Goal: Use online tool/utility: Use online tool/utility

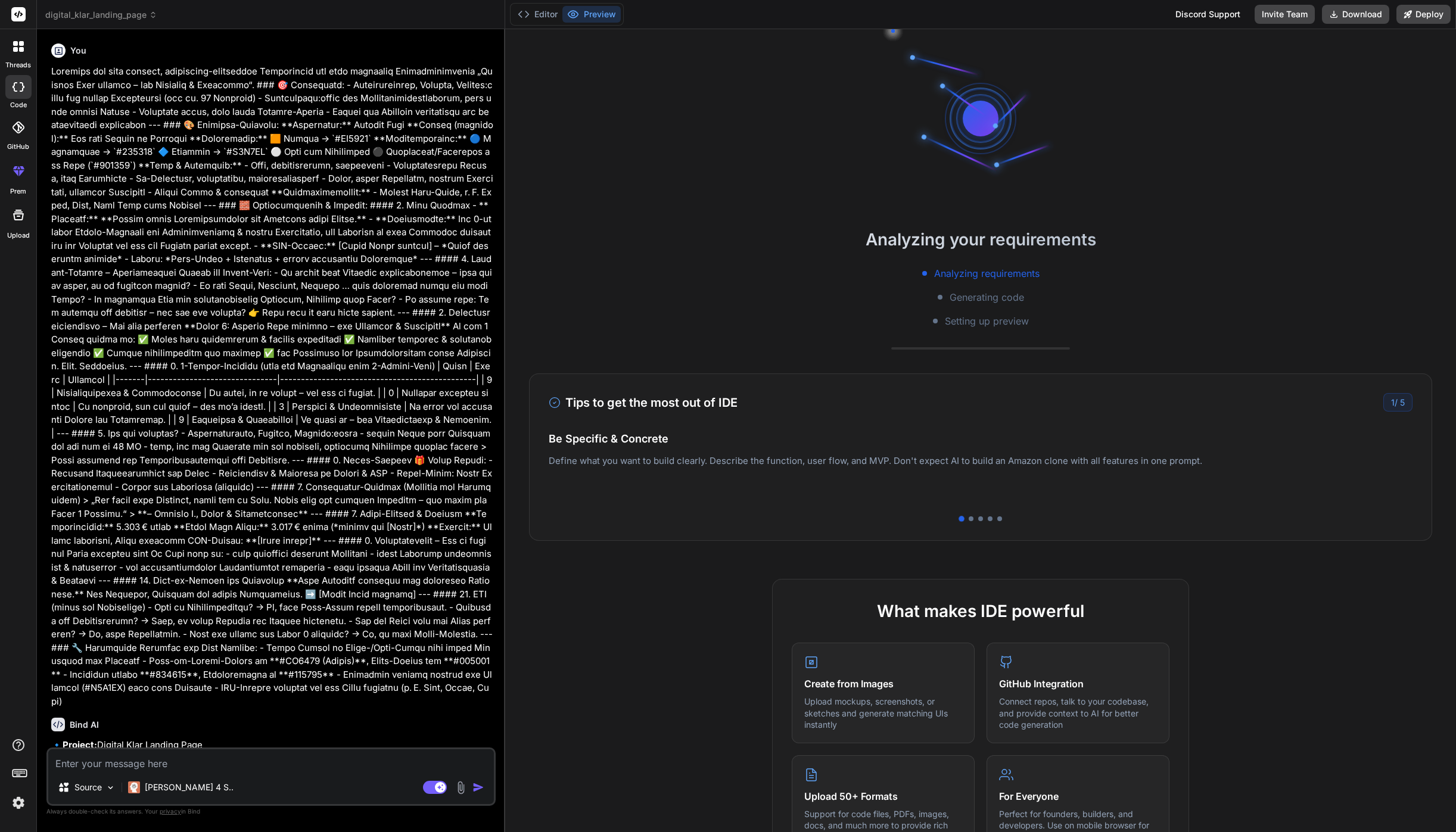
type textarea "x"
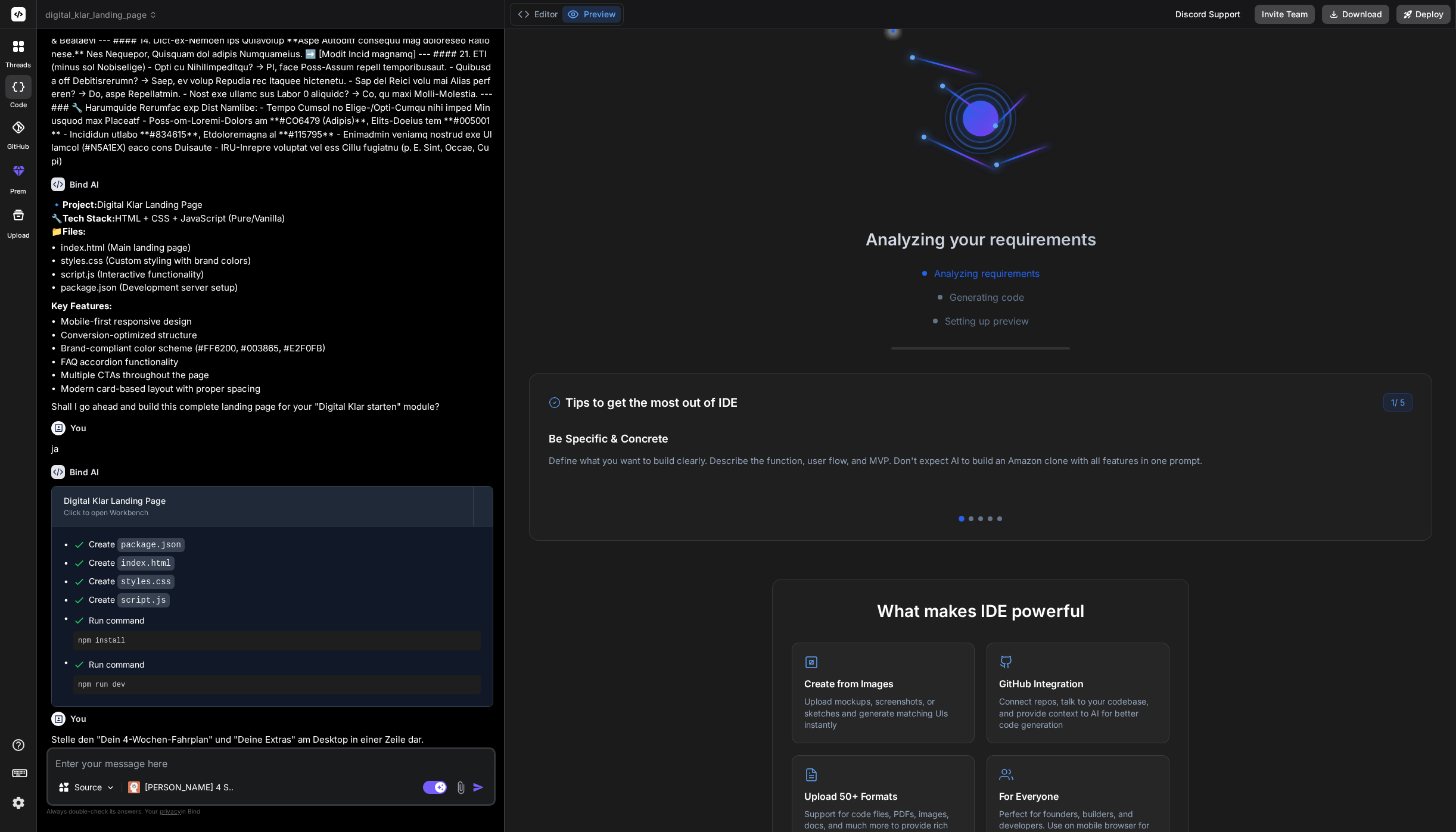
scroll to position [540, 0]
click at [117, 18] on span "digital_klar_landing_page" at bounding box center [101, 15] width 112 height 12
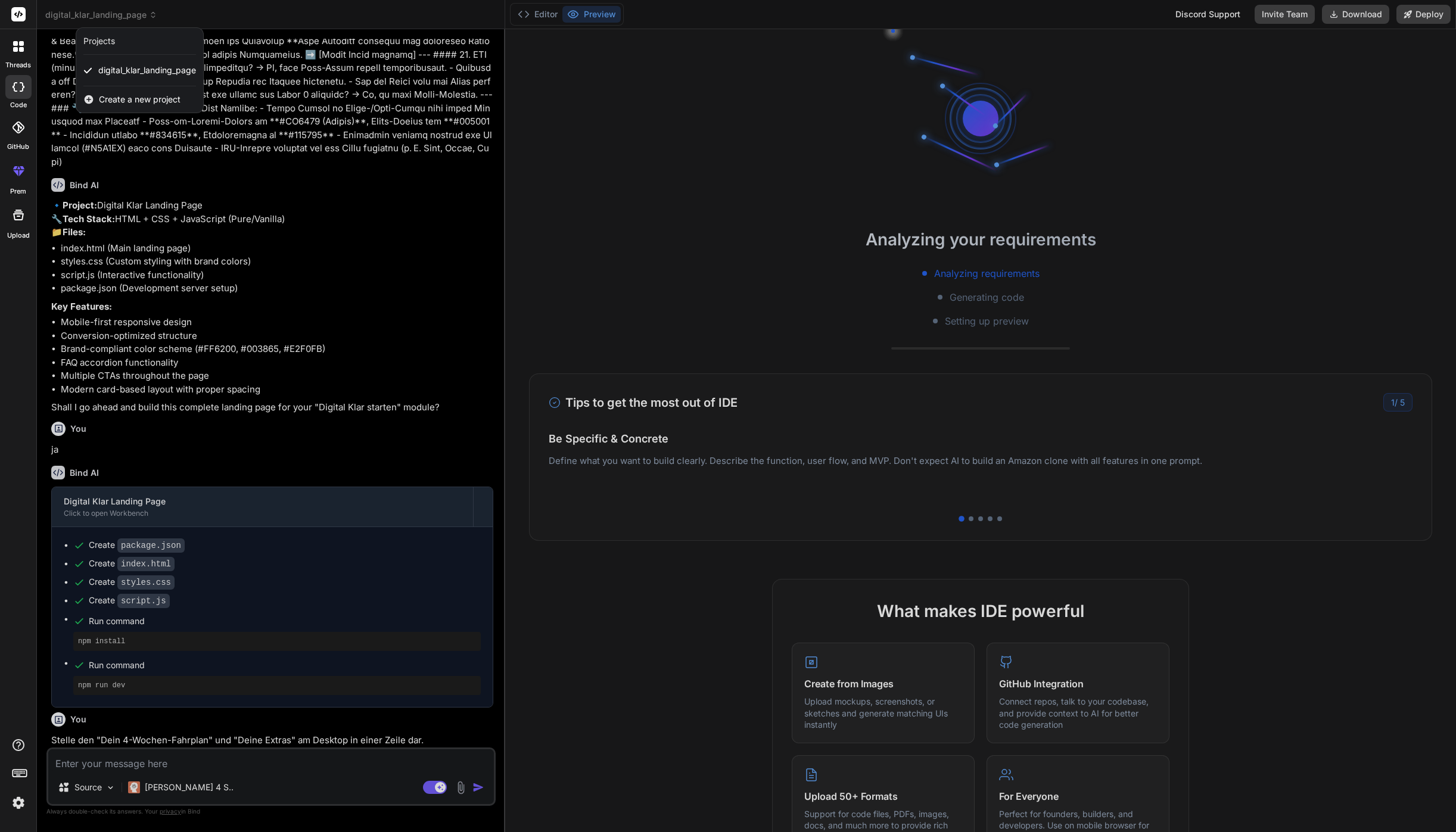
click at [105, 99] on span "Create a new project" at bounding box center [140, 99] width 81 height 12
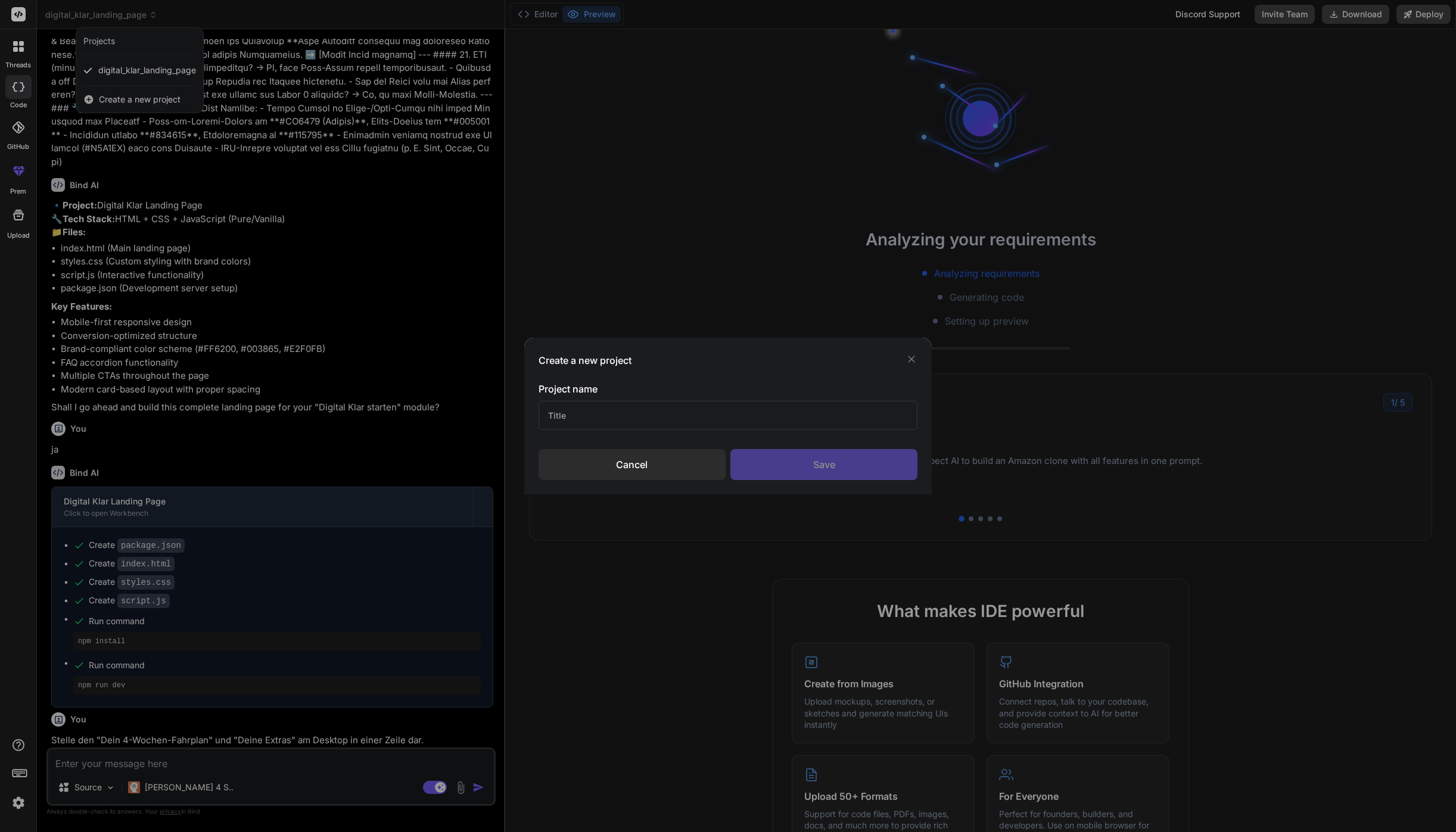
click at [564, 422] on input "text" at bounding box center [728, 415] width 379 height 29
type input "fh-test-1"
click at [789, 465] on div "Save" at bounding box center [824, 464] width 187 height 31
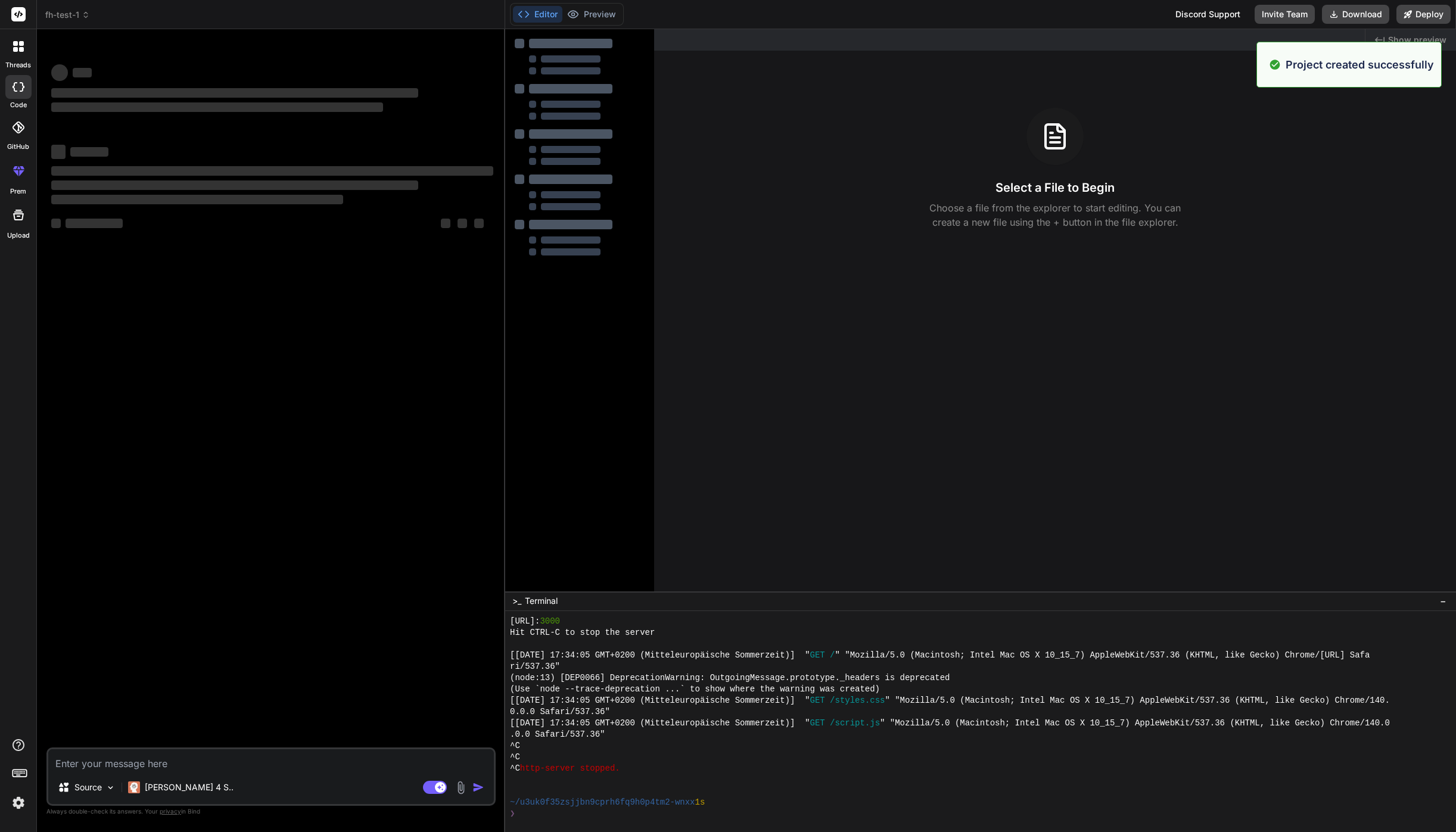
scroll to position [429, 0]
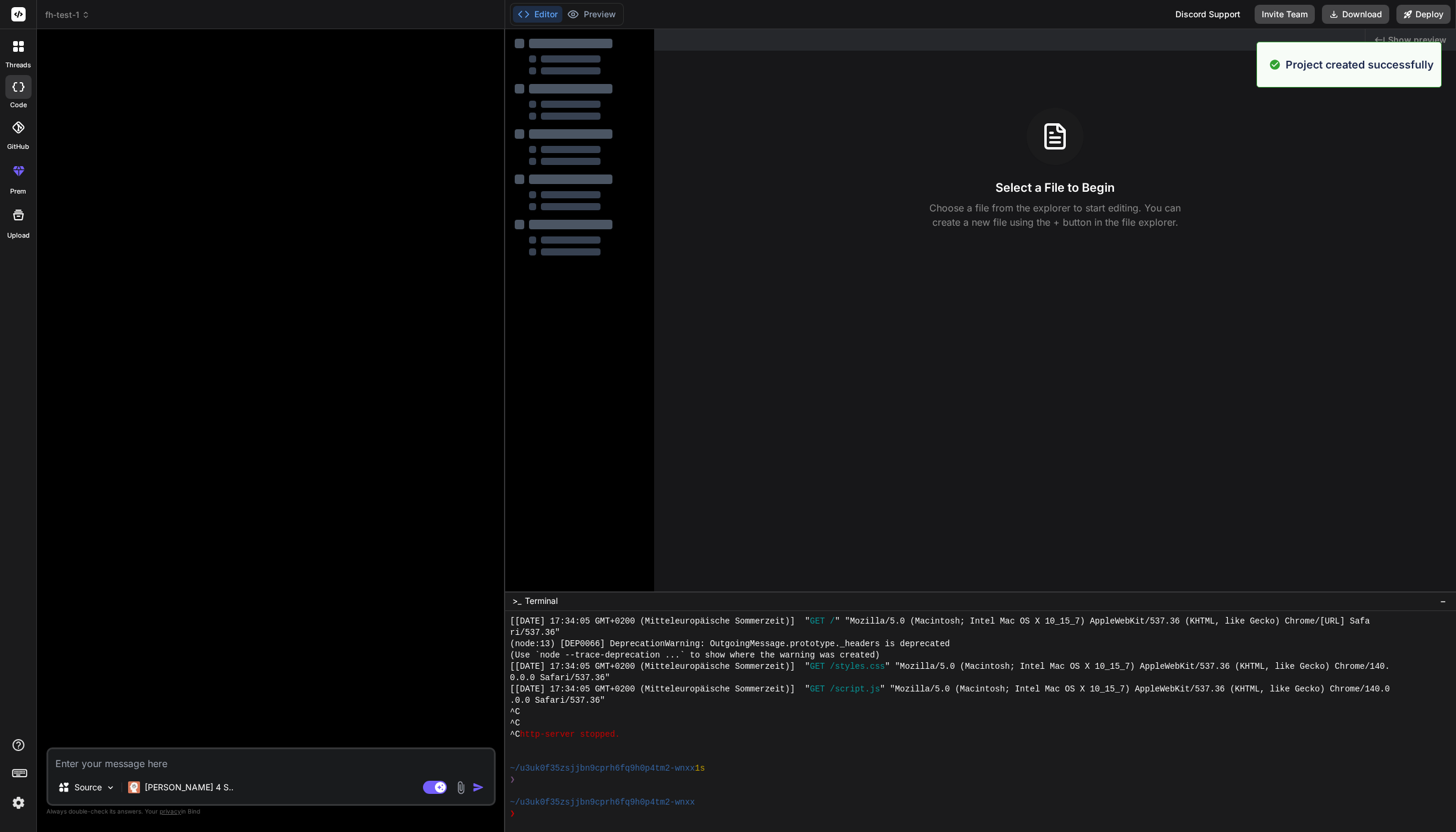
type textarea "x"
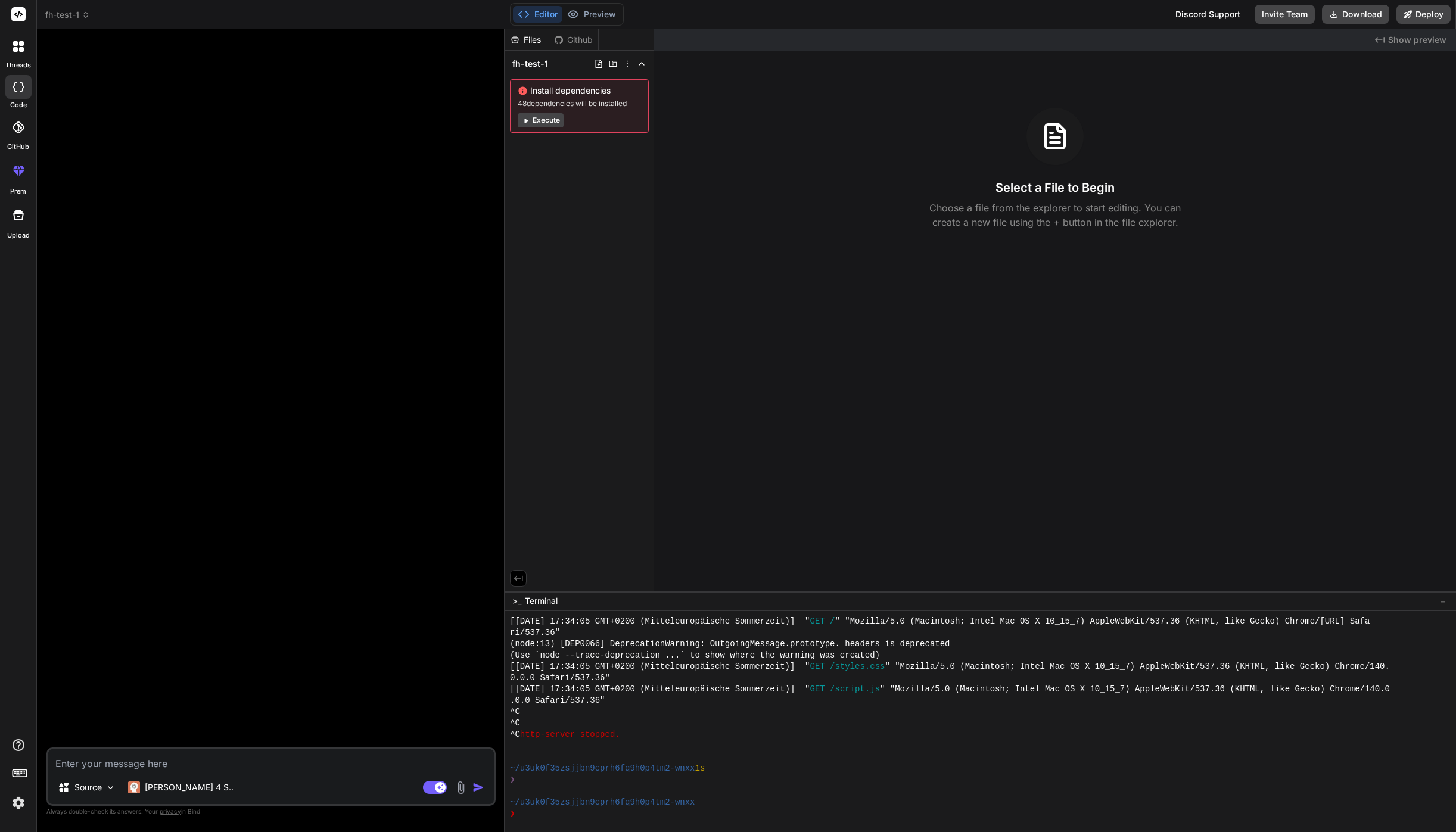
click at [248, 99] on div at bounding box center [273, 394] width 447 height 709
click at [93, 763] on textarea at bounding box center [271, 760] width 446 height 21
paste textarea "Erstelle ein Programm in JavaScript, das in der Kommandozeile (Node.js) läuft u…"
type textarea "Erstelle ein Programm in JavaScript, das in der Kommandozeile (Node.js) läuft u…"
type textarea "x"
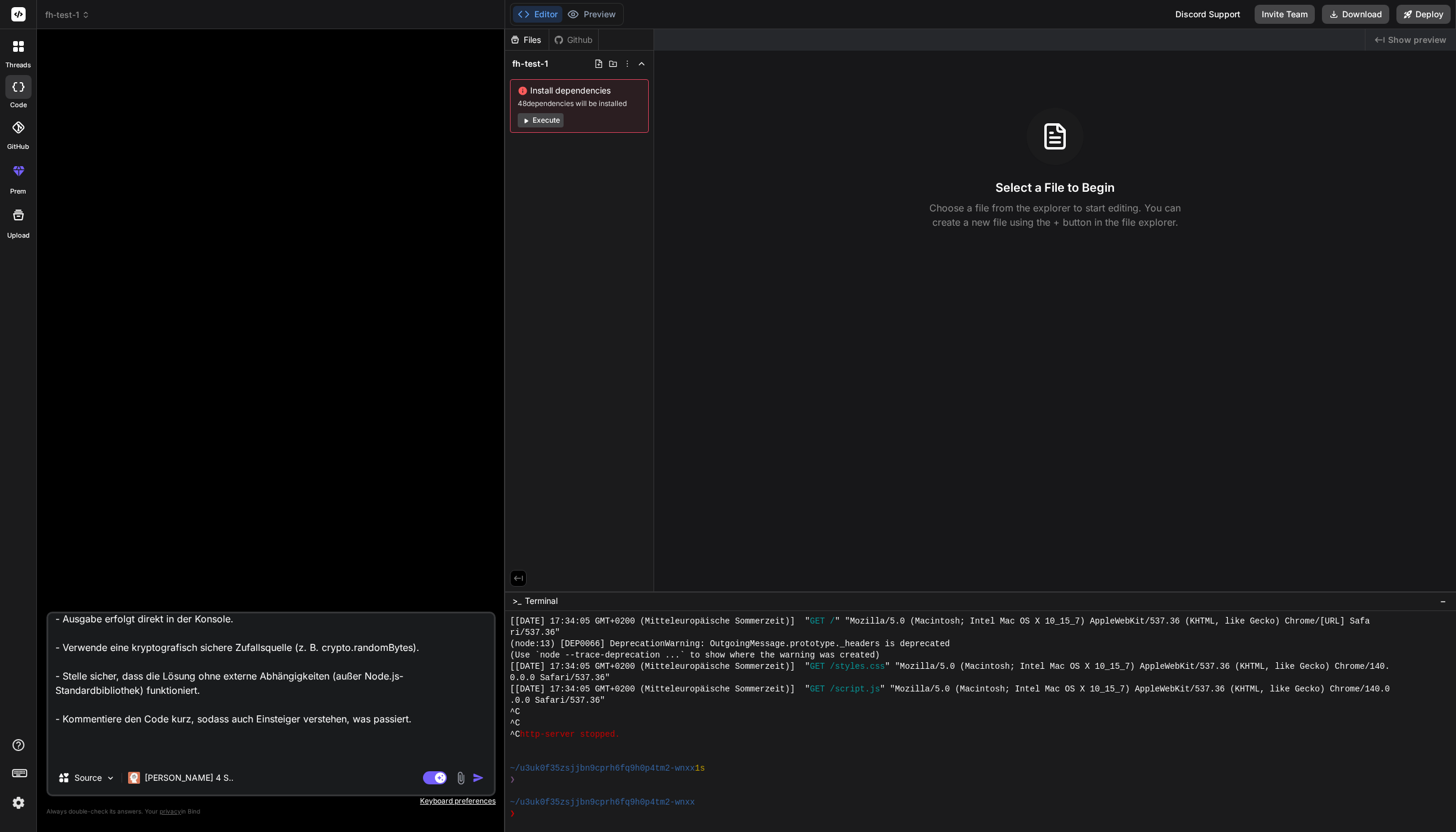
scroll to position [288, 0]
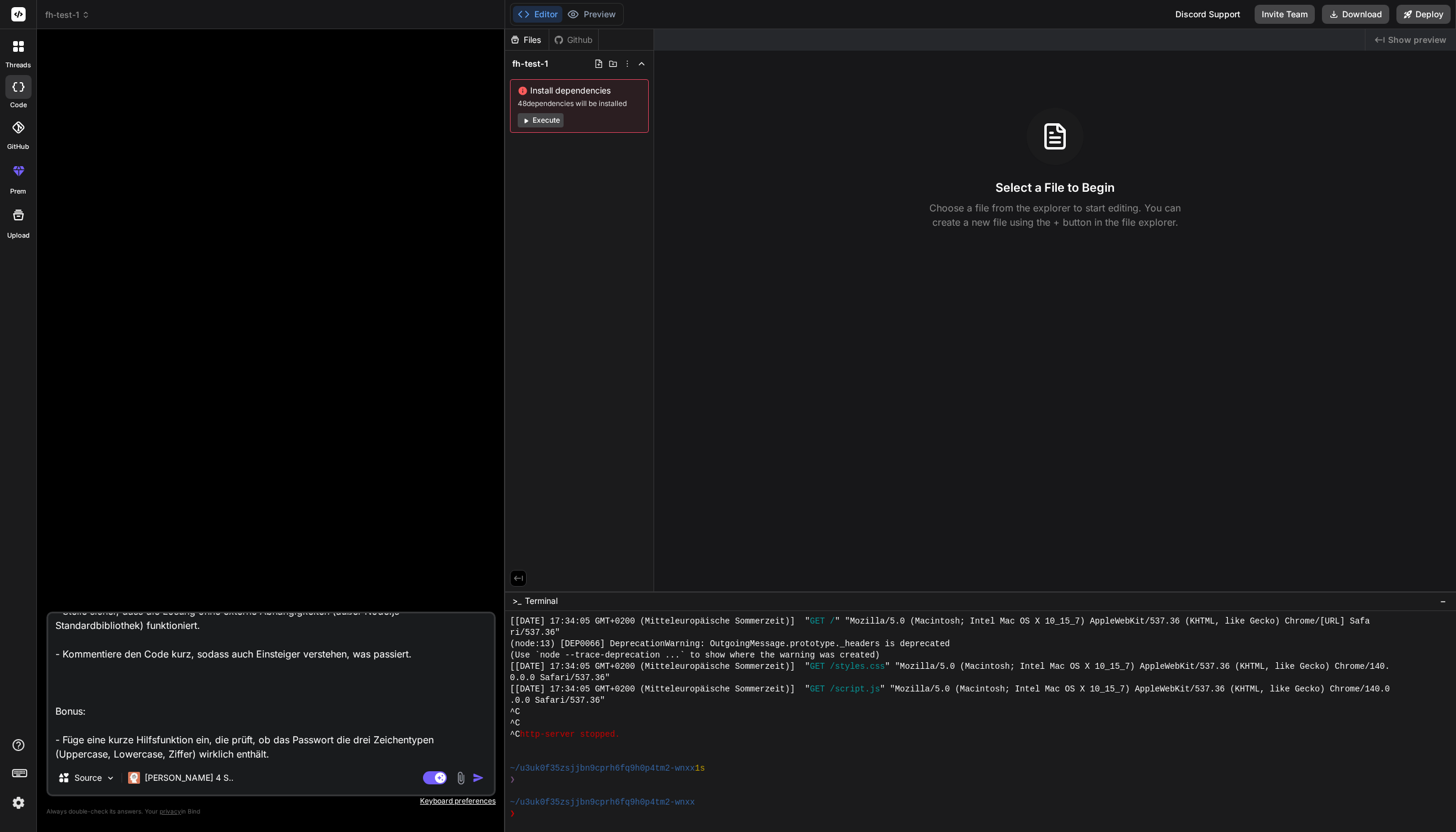
type textarea "Erstelle ein Programm in JavaScript, das in der Kommandozeile (Node.js) läuft u…"
click at [476, 778] on img "button" at bounding box center [478, 778] width 12 height 12
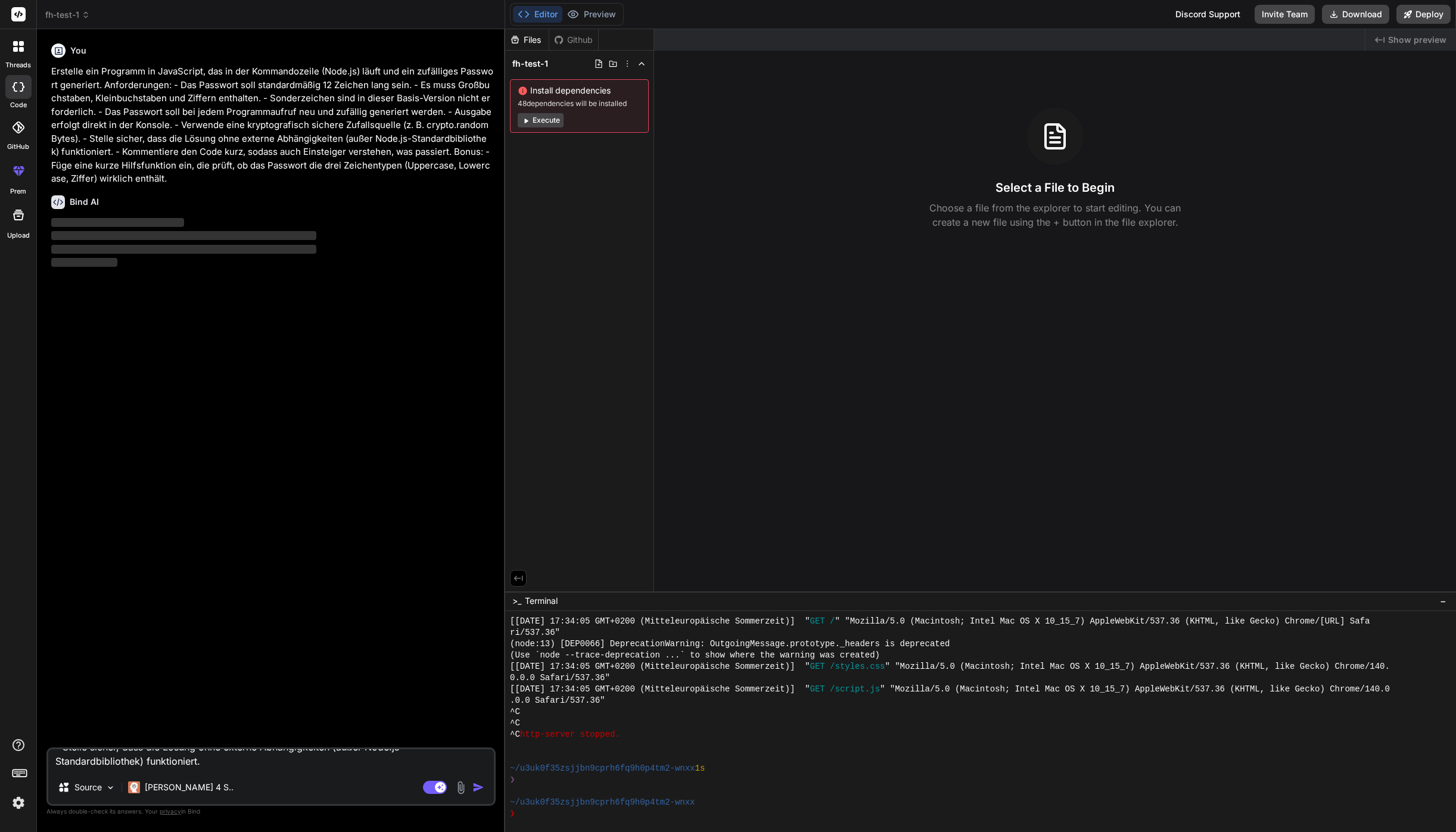
scroll to position [0, 0]
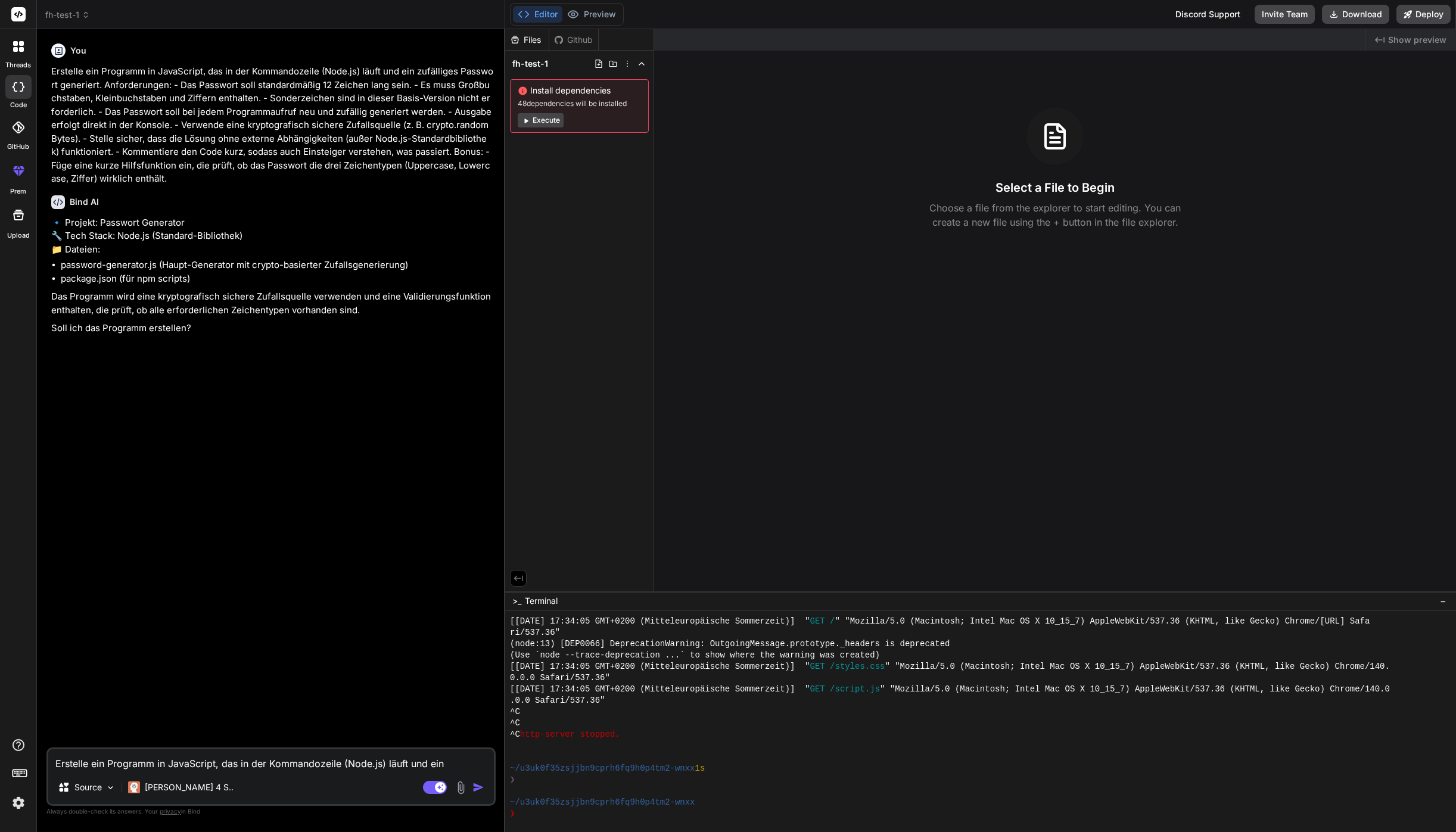
type textarea "x"
click at [128, 762] on textarea "Erstelle ein Programm in JavaScript, das in der Kommandozeile (Node.js) läuft u…" at bounding box center [271, 760] width 446 height 21
type textarea "j"
type textarea "x"
type textarea "ja"
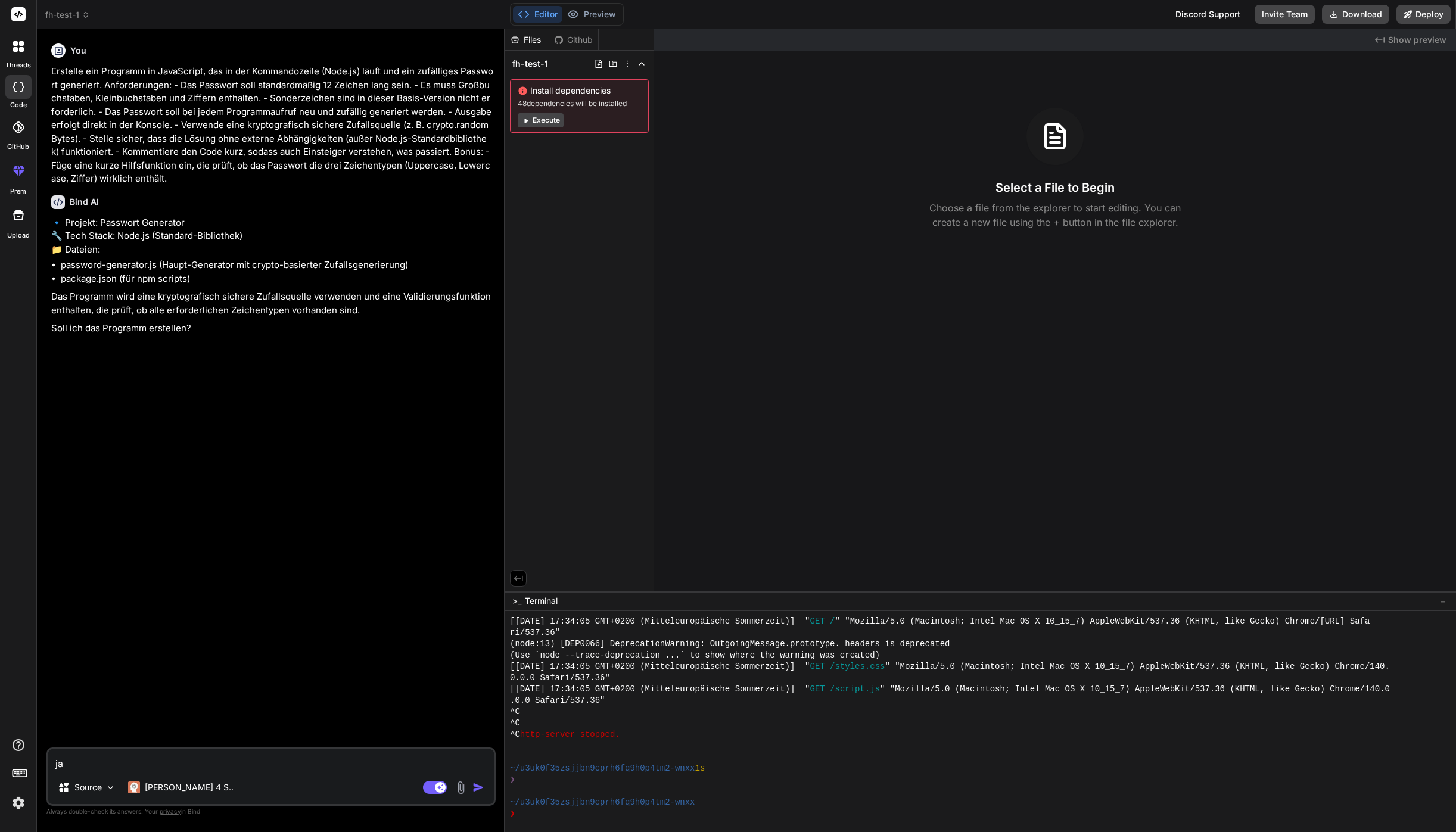
type textarea "x"
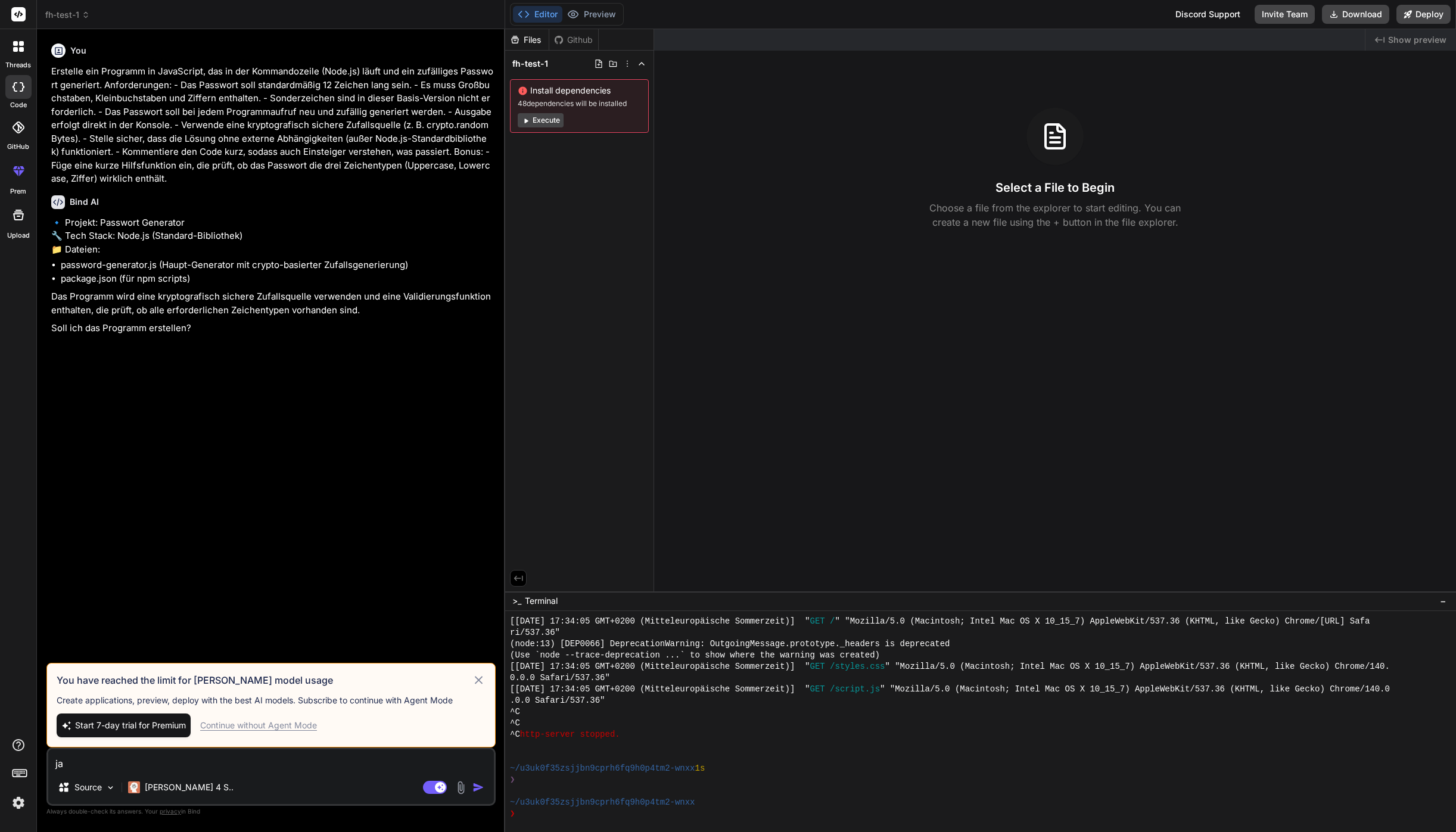
type textarea "ja"
click at [280, 728] on div "Continue without Agent Mode" at bounding box center [259, 726] width 117 height 12
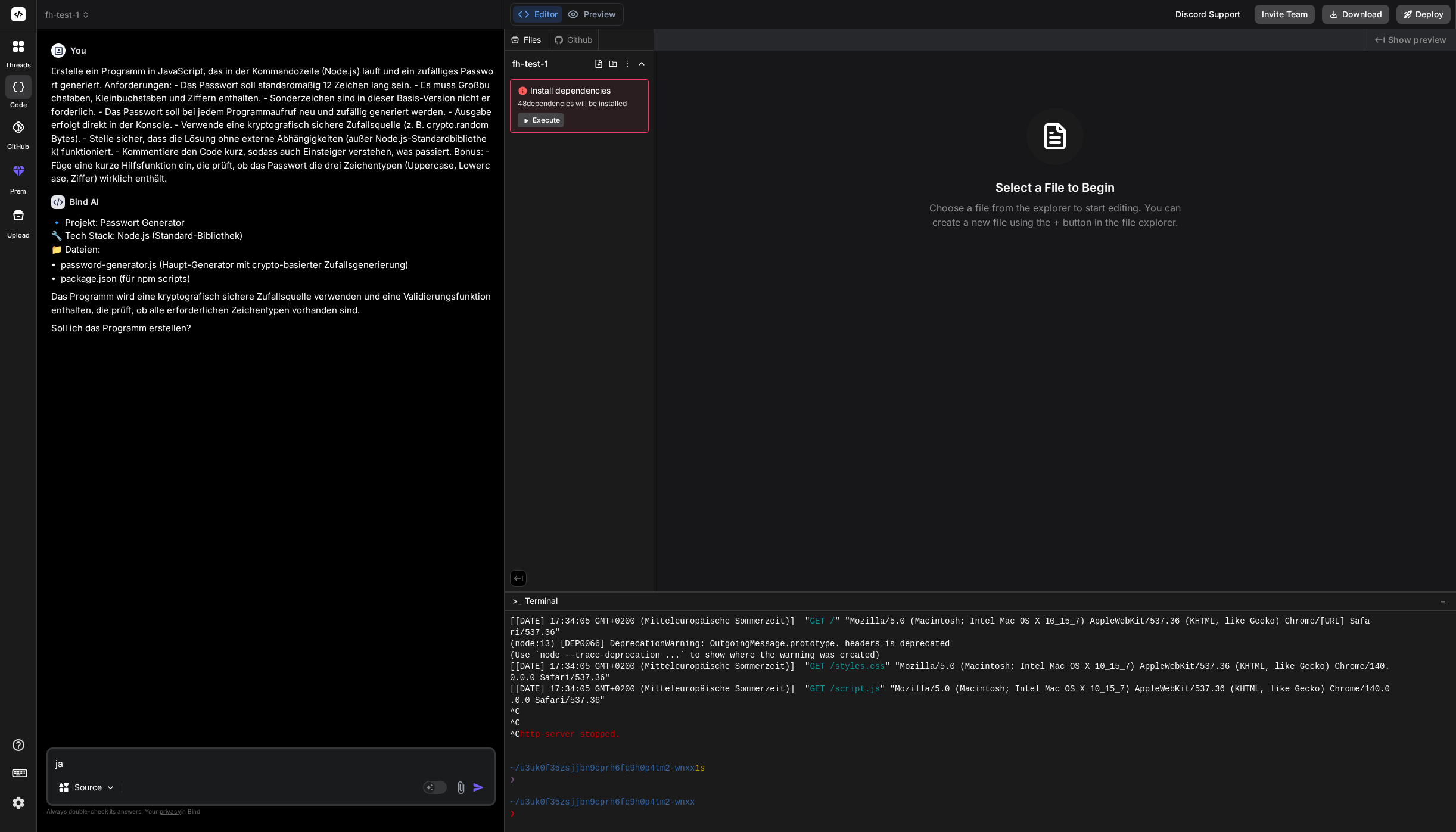
click at [473, 788] on img "button" at bounding box center [478, 788] width 12 height 12
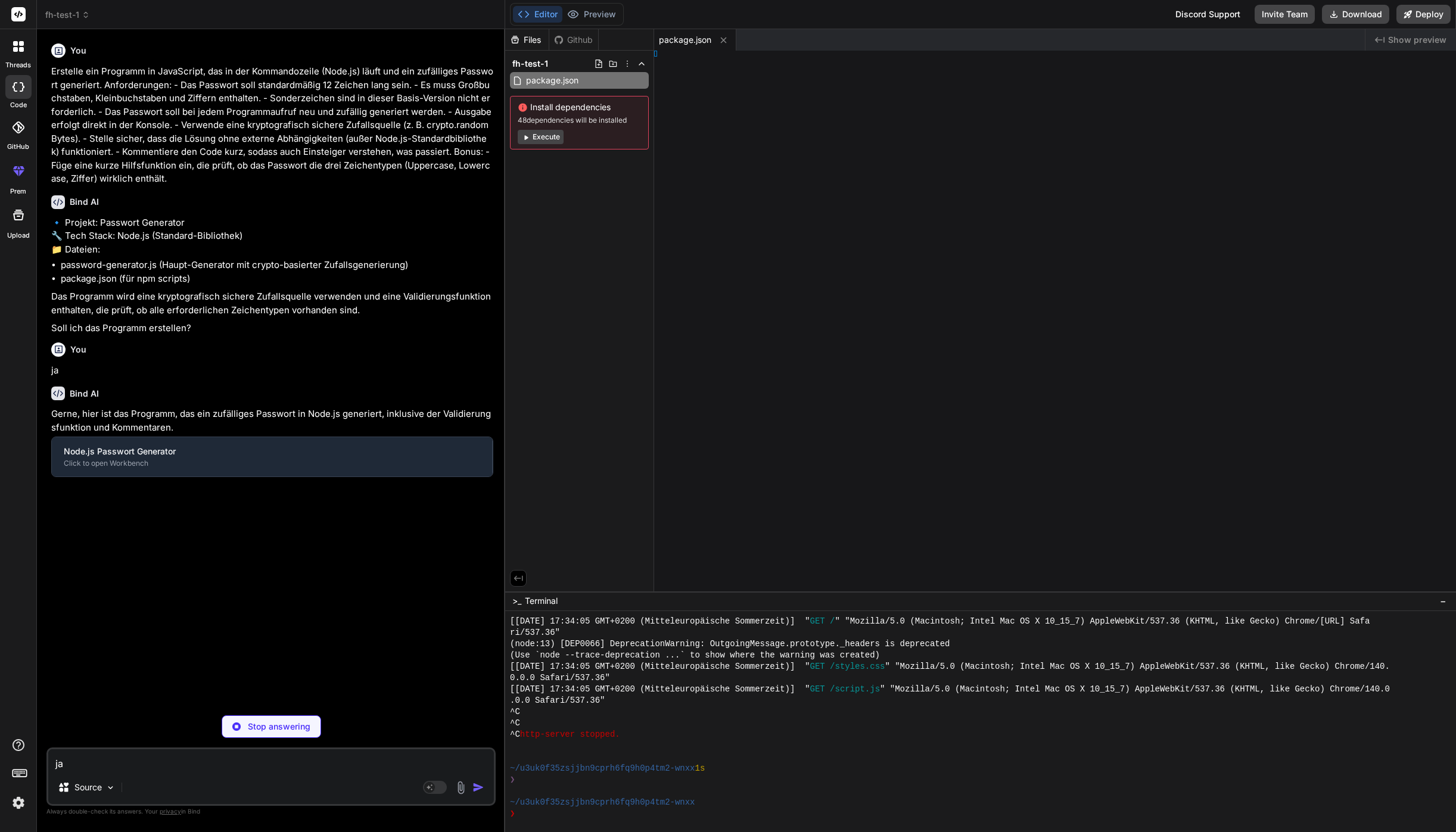
type textarea "x"
type textarea "en'}`);"
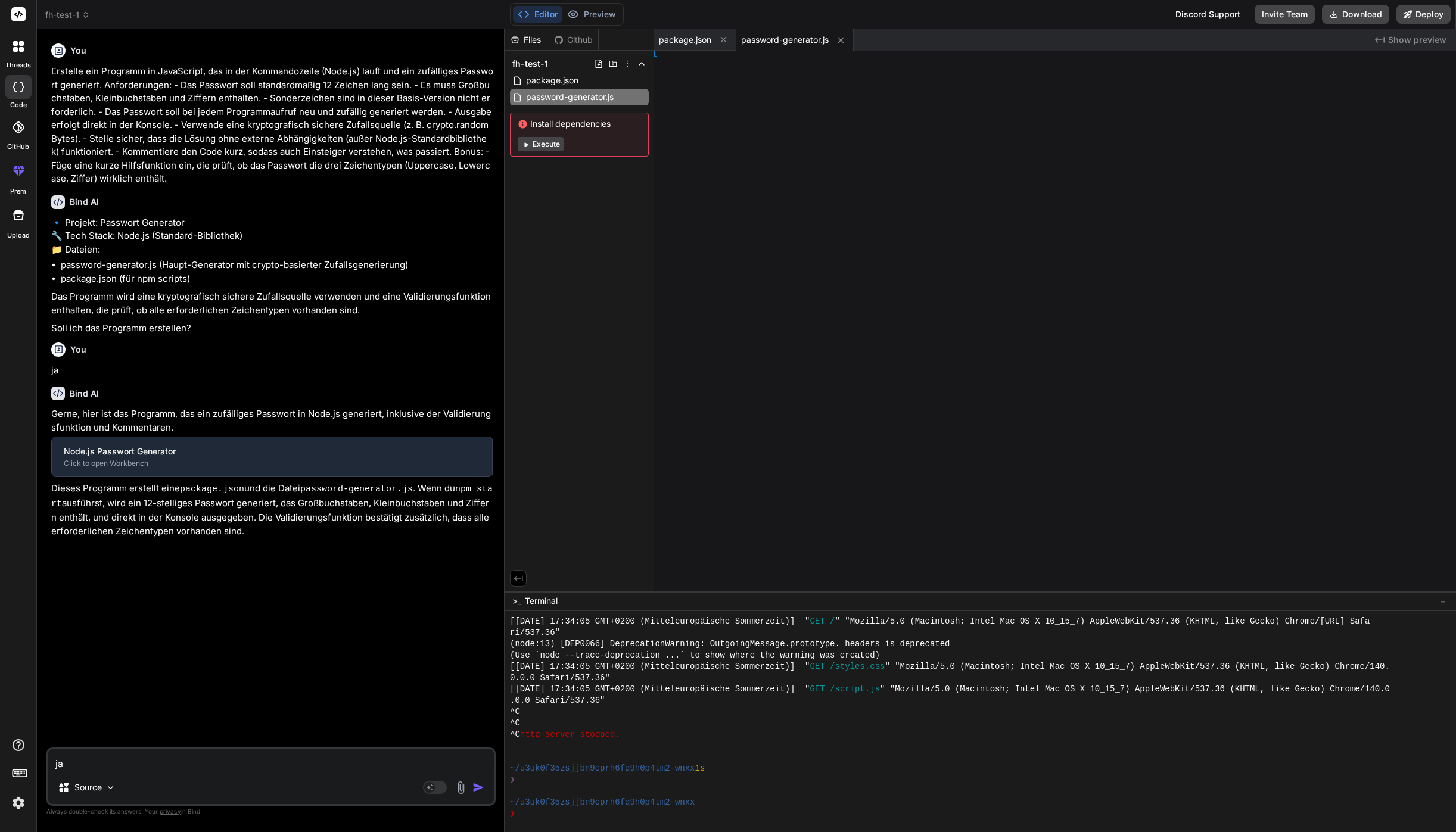
type textarea "x"
type textarea "console.log(`Validierung (Uppercase, Lowercase, Digit): ${validatePassword(gene…"
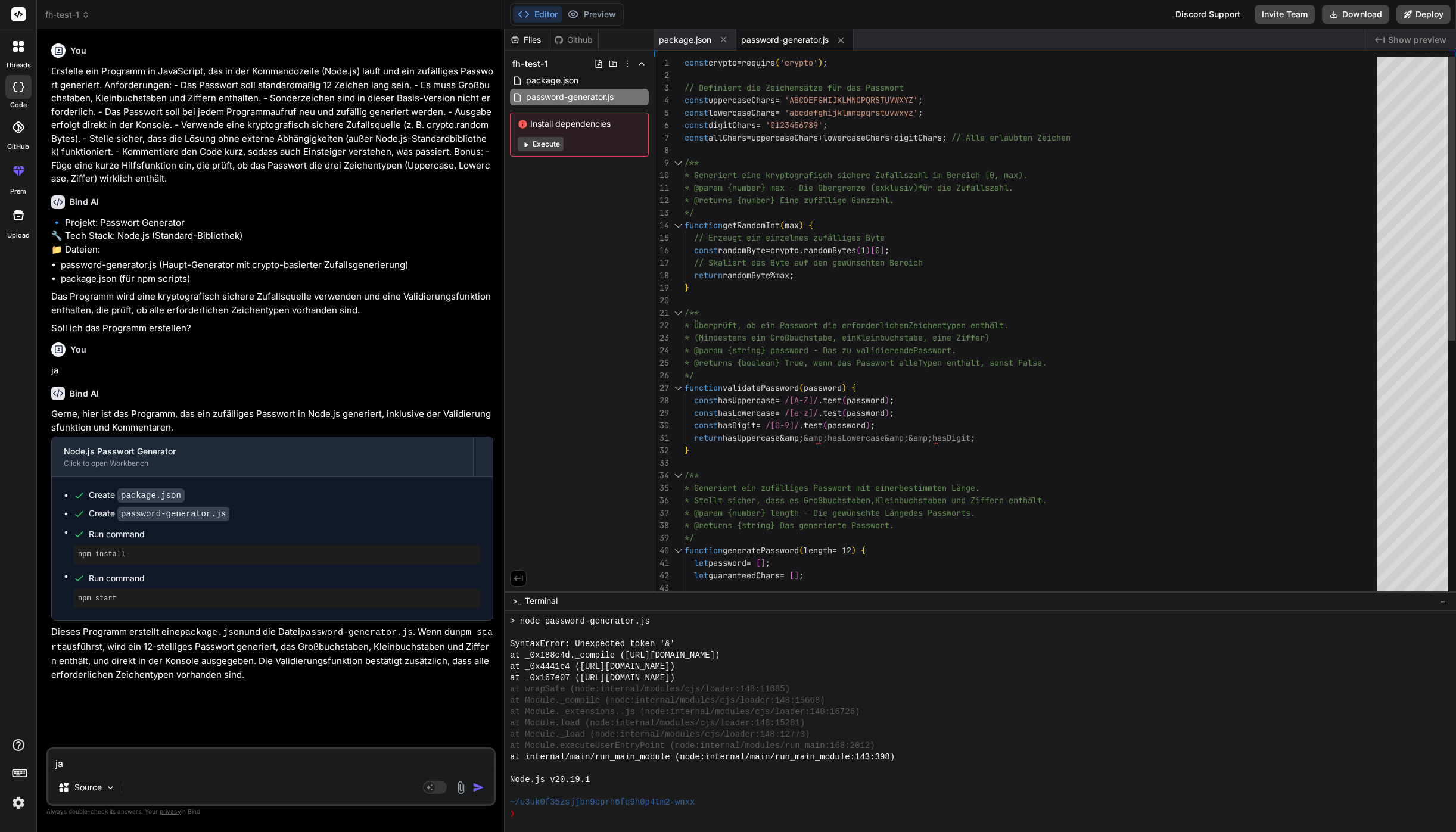
scroll to position [1165, 0]
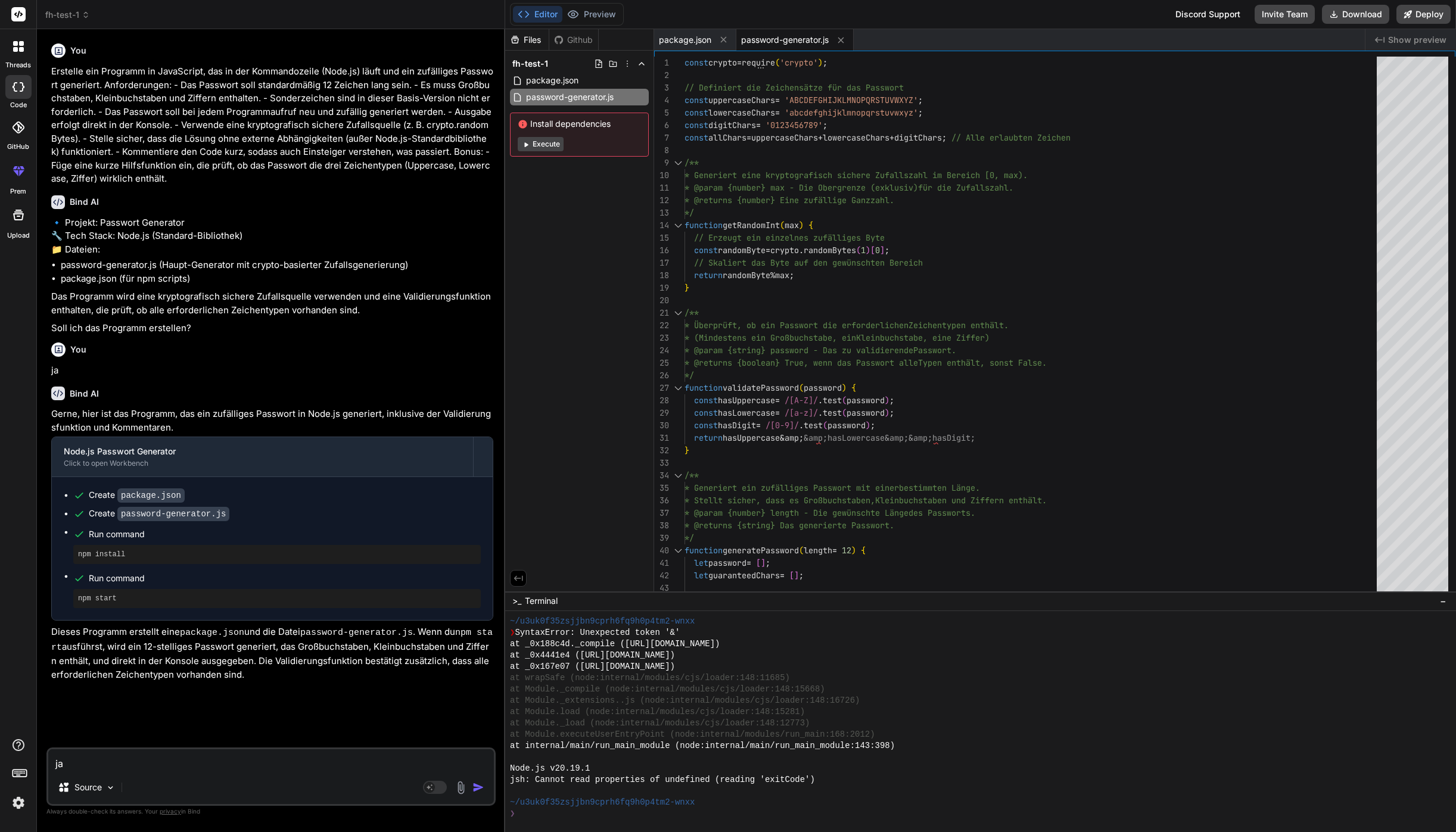
type textarea "x"
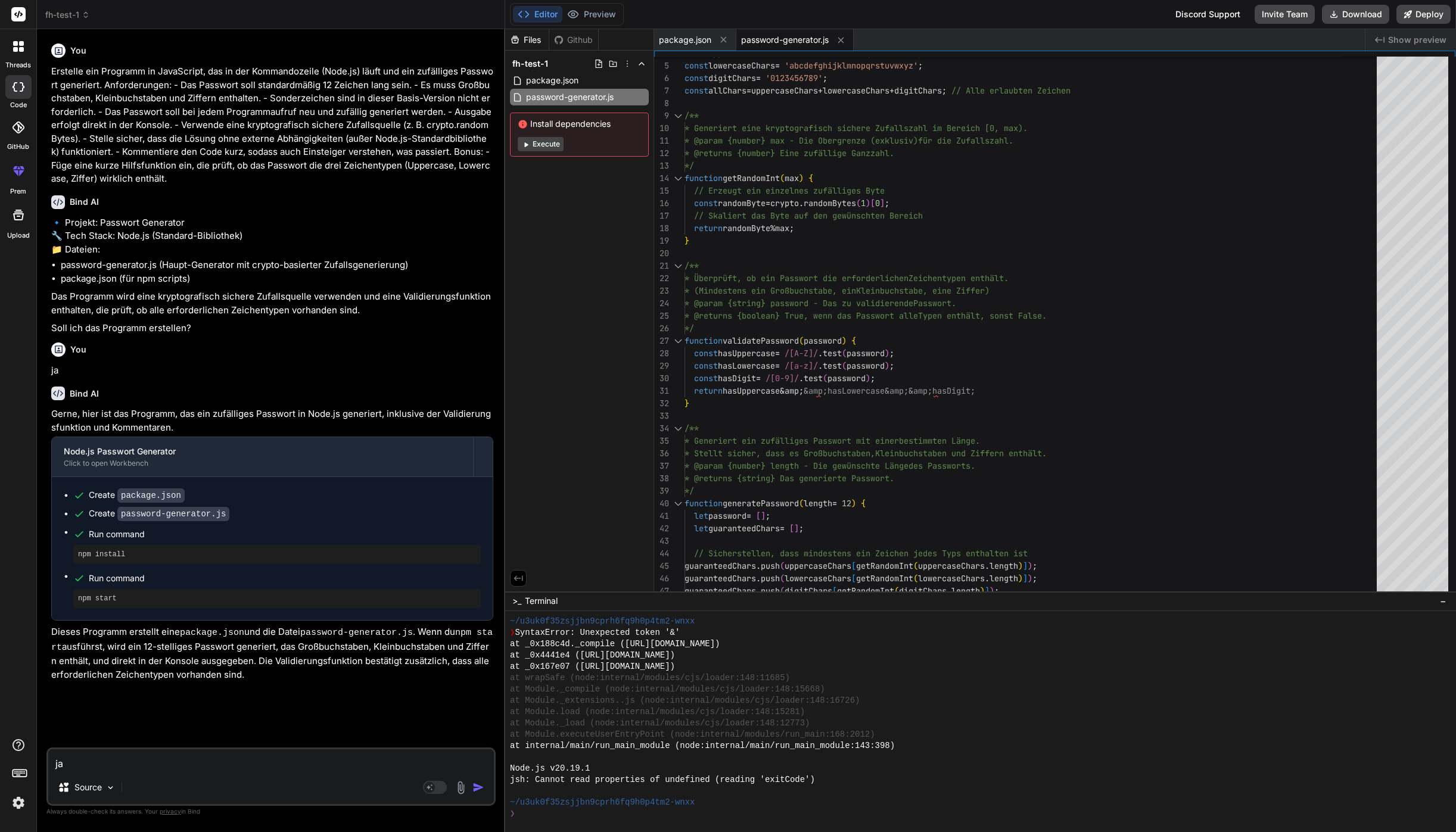
click at [837, 784] on div "jsh: Cannot read properties of undefined (reading 'exitCode')" at bounding box center [974, 780] width 929 height 11
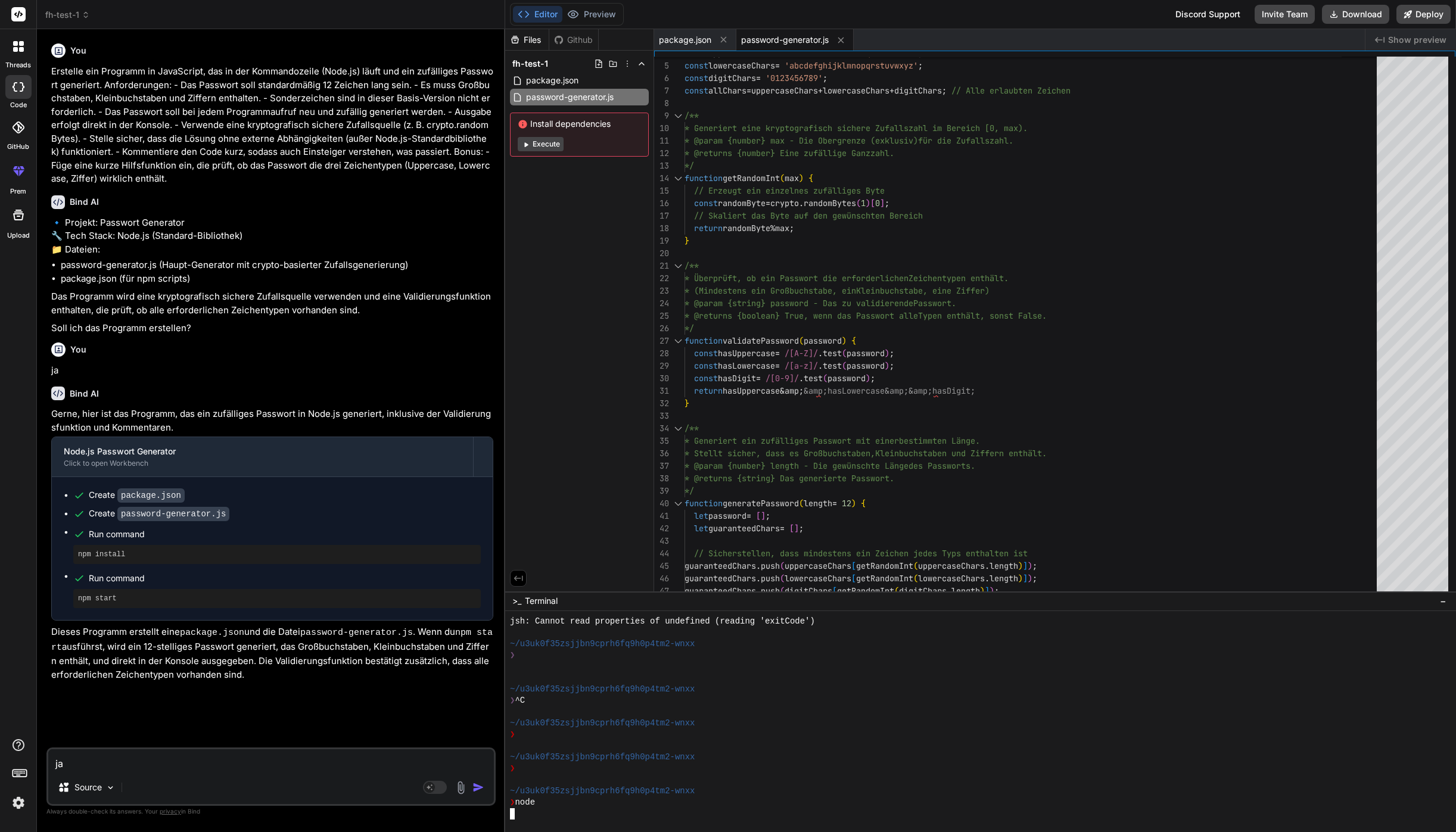
scroll to position [1323, 0]
click at [780, 689] on div "~/u3uk0f35zsjjbn9cprh6fq9h0p4tm2-wnxx" at bounding box center [974, 689] width 929 height 11
